Goal: Task Accomplishment & Management: Manage account settings

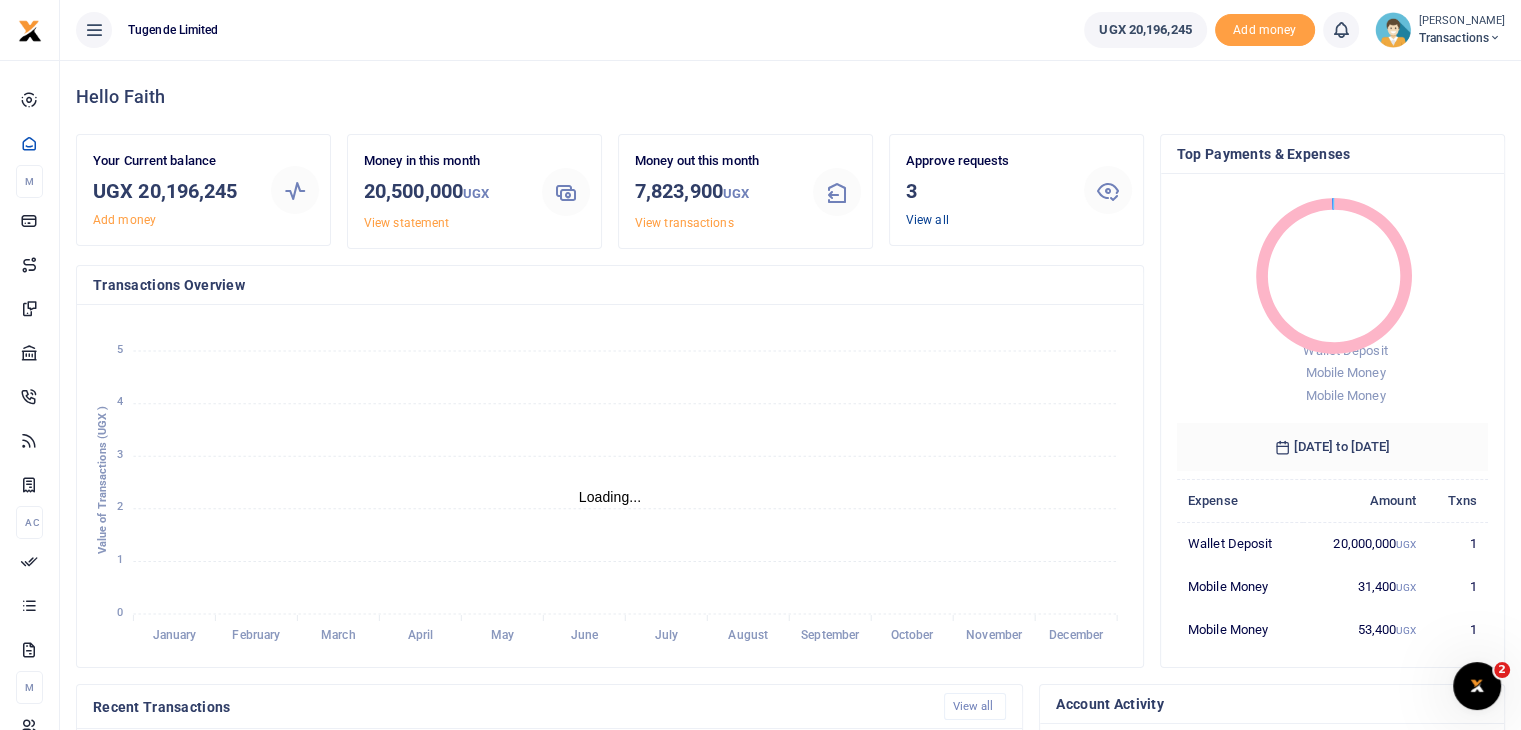
scroll to position [16, 16]
click at [928, 213] on link "View all" at bounding box center [927, 220] width 43 height 14
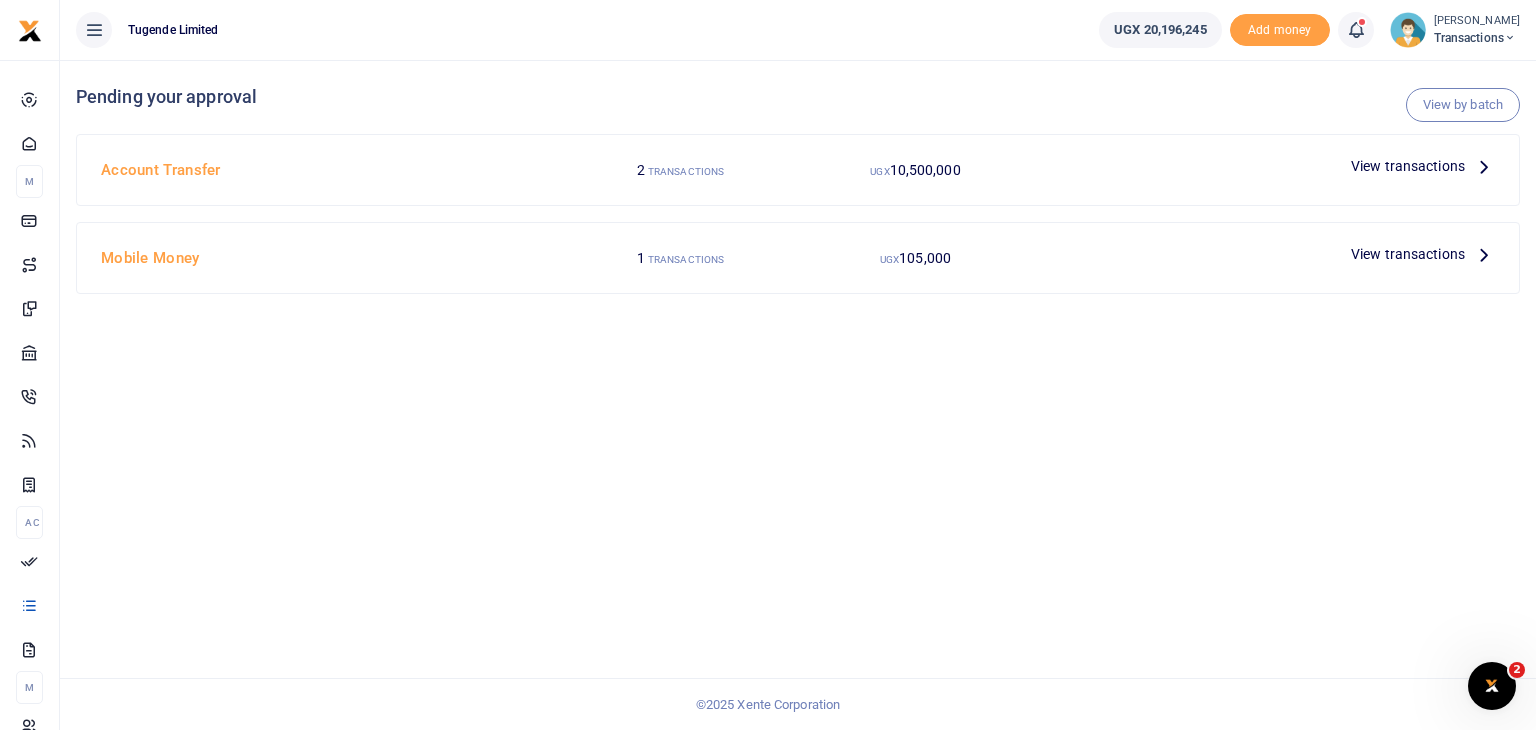
click at [1394, 168] on span "View transactions" at bounding box center [1408, 166] width 114 height 22
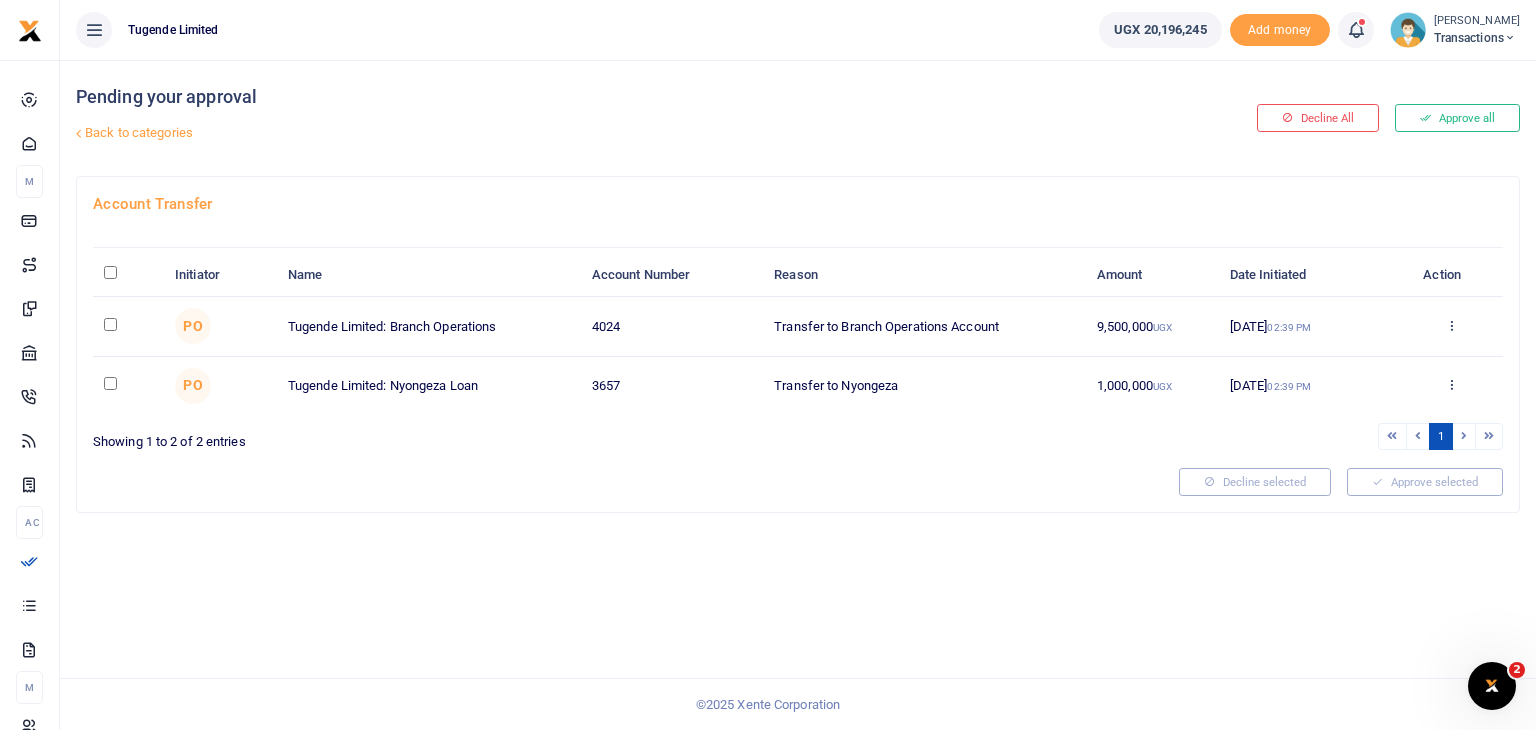
click at [112, 318] on input "checkbox" at bounding box center [110, 324] width 13 height 13
checkbox input "true"
click at [115, 379] on input "checkbox" at bounding box center [110, 383] width 13 height 13
checkbox input "true"
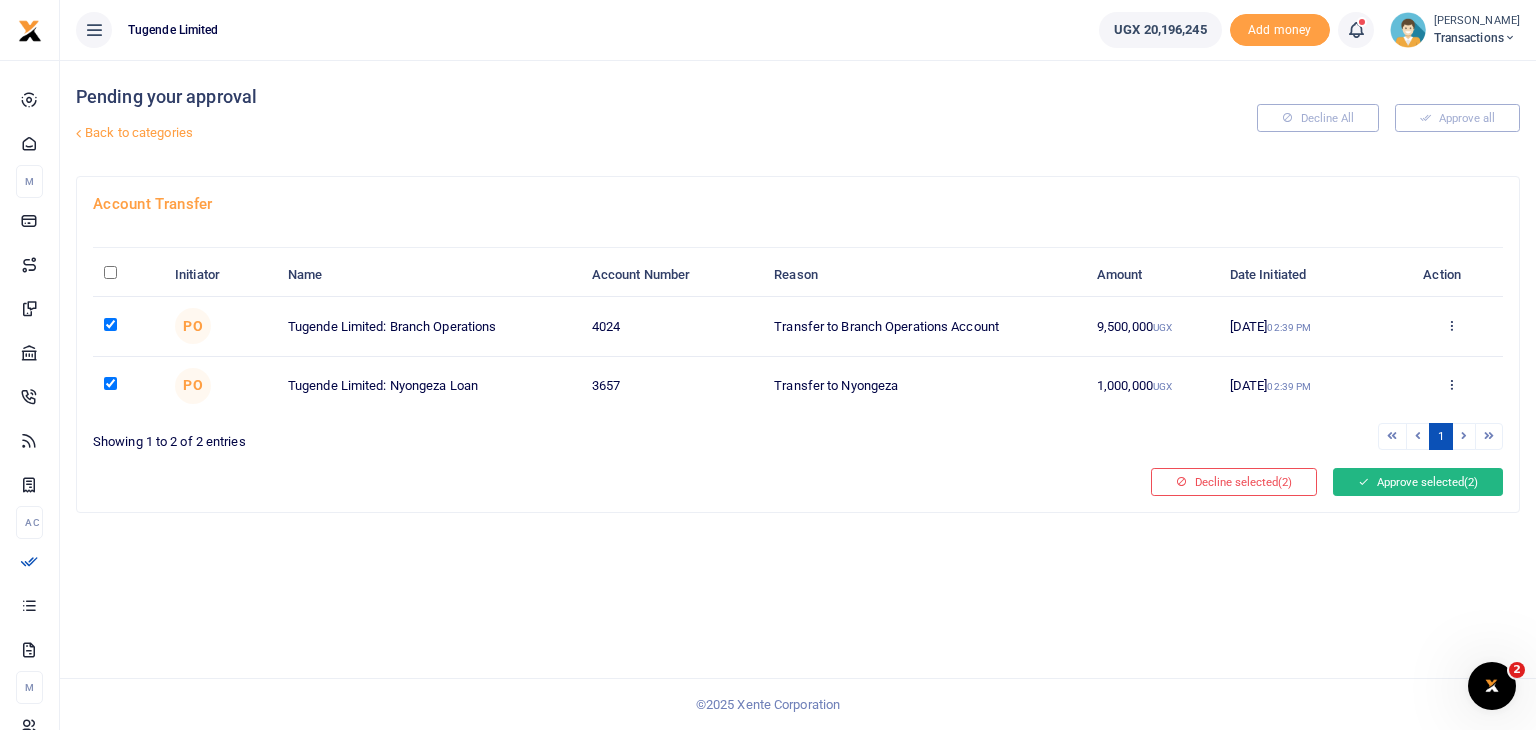
click at [1395, 477] on button "Approve selected (2)" at bounding box center [1418, 482] width 170 height 28
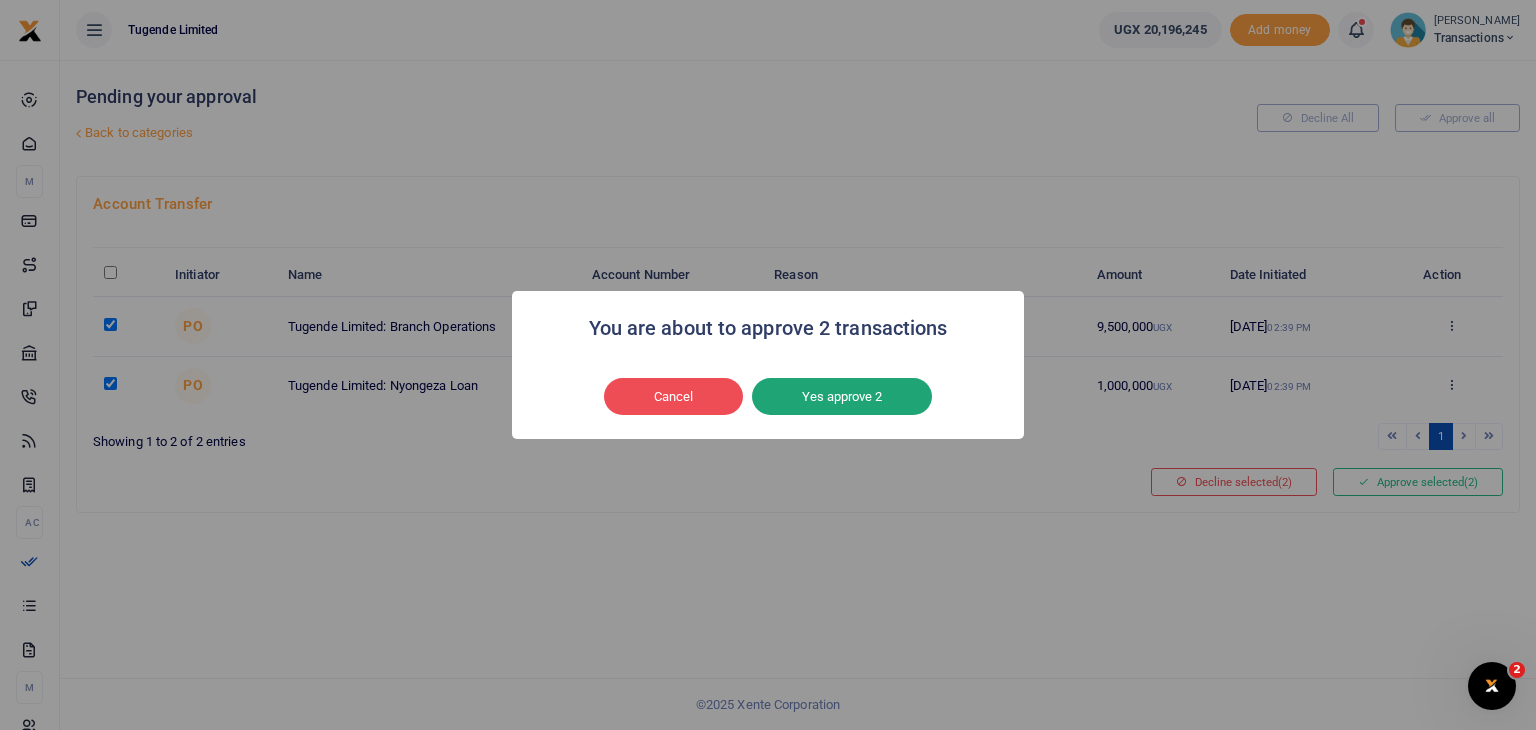
click at [856, 386] on button "Yes approve 2" at bounding box center [842, 397] width 180 height 38
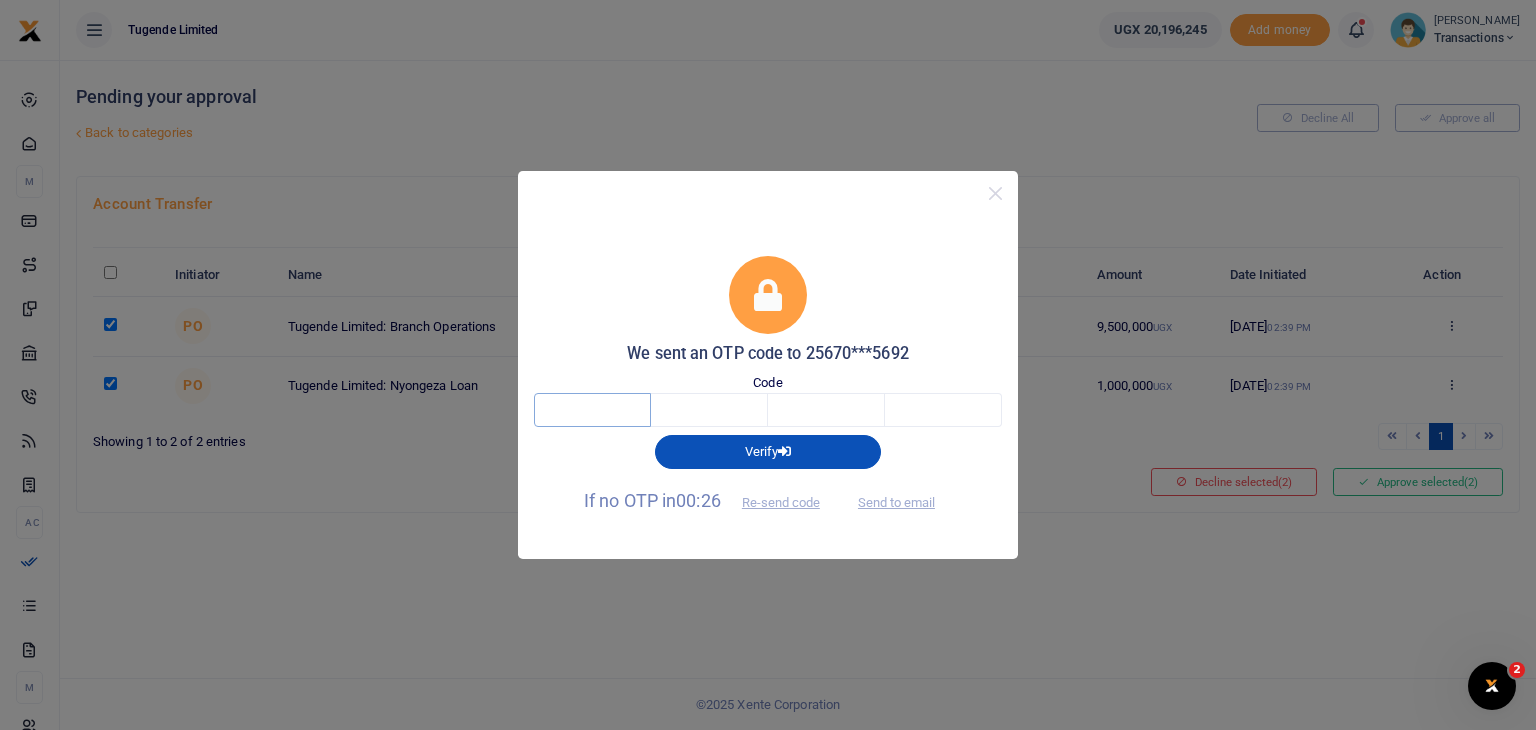
click at [579, 414] on input "text" at bounding box center [592, 410] width 117 height 34
type input "9"
type input "5"
type input "8"
